Goal: Task Accomplishment & Management: Manage account settings

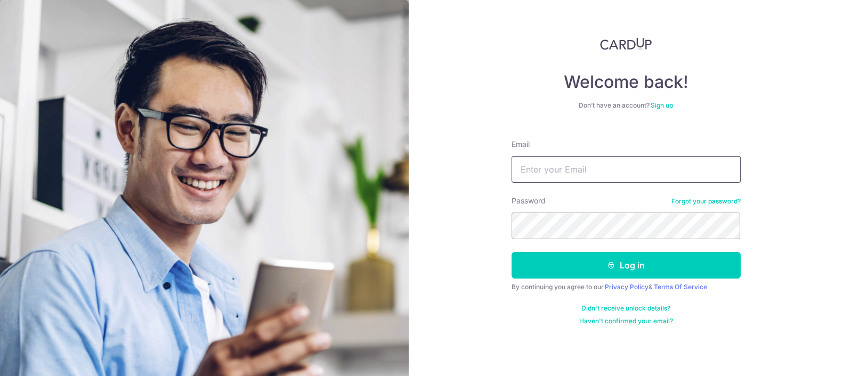
click at [584, 169] on input "Email" at bounding box center [626, 169] width 229 height 27
type input "shimun_tang@hotmail.com"
click at [512, 252] on button "Log in" at bounding box center [626, 265] width 229 height 27
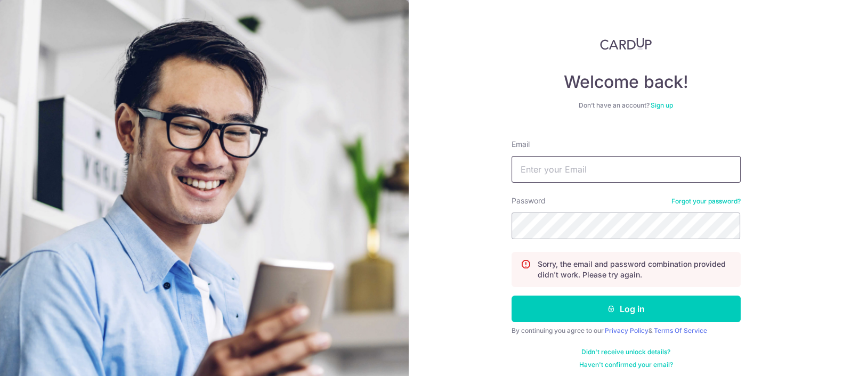
click at [642, 163] on input "Email" at bounding box center [626, 169] width 229 height 27
type input "[EMAIL_ADDRESS][DOMAIN_NAME]"
click at [512, 296] on button "Log in" at bounding box center [626, 309] width 229 height 27
click at [577, 165] on input "Email" at bounding box center [626, 169] width 229 height 27
type input "[EMAIL_ADDRESS][DOMAIN_NAME]"
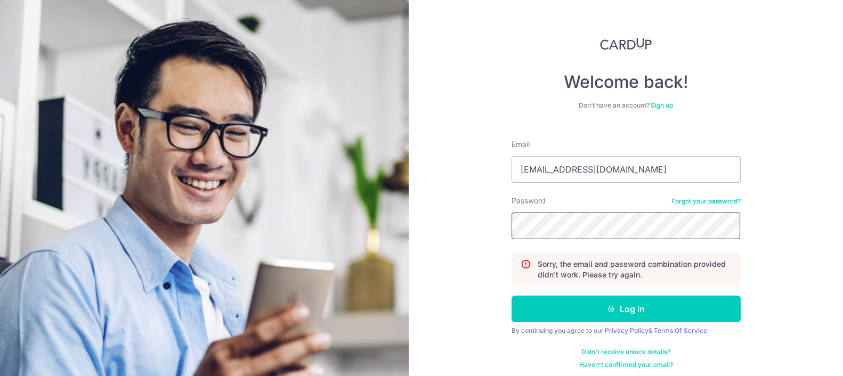
click at [512, 296] on button "Log in" at bounding box center [626, 309] width 229 height 27
click at [696, 173] on input "Email" at bounding box center [626, 169] width 229 height 27
click at [706, 199] on link "Forgot your password?" at bounding box center [706, 201] width 69 height 9
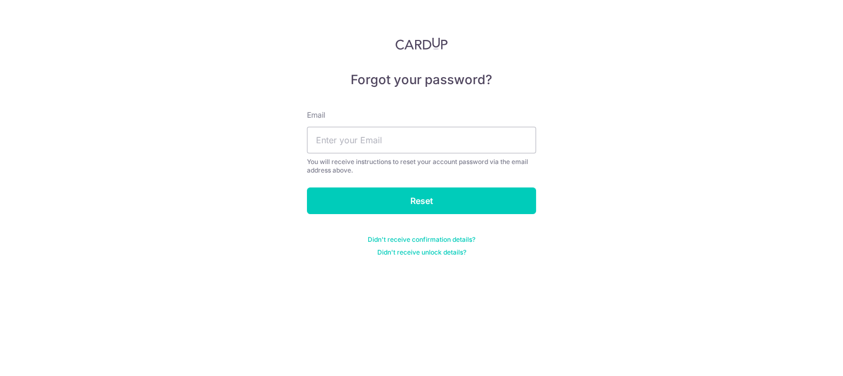
click at [475, 118] on div "Email You will receive instructions to reset your account password via the emai…" at bounding box center [421, 142] width 229 height 65
click at [456, 139] on input "text" at bounding box center [421, 140] width 229 height 27
type input "shimun_tang@hotmail.com"
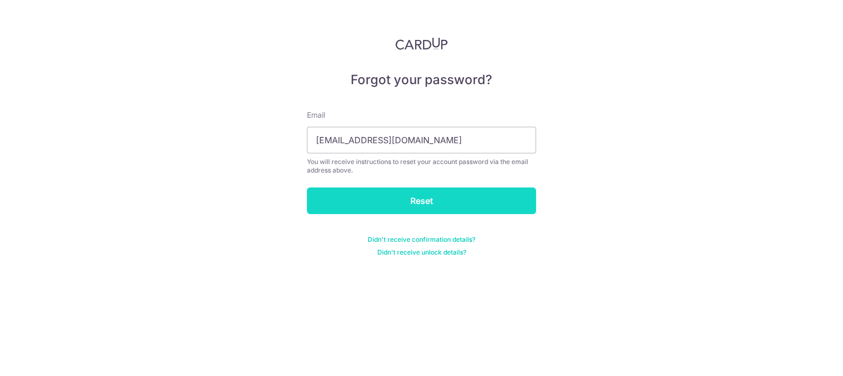
click at [381, 202] on input "Reset" at bounding box center [421, 201] width 229 height 27
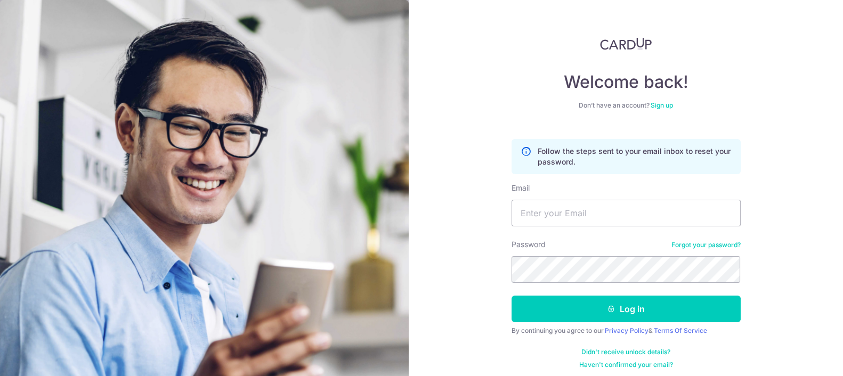
click at [486, 150] on div "Welcome back! Don’t have an account? Sign up Follow the steps sent to your emai…" at bounding box center [626, 188] width 434 height 376
